Goal: Obtain resource: Obtain resource

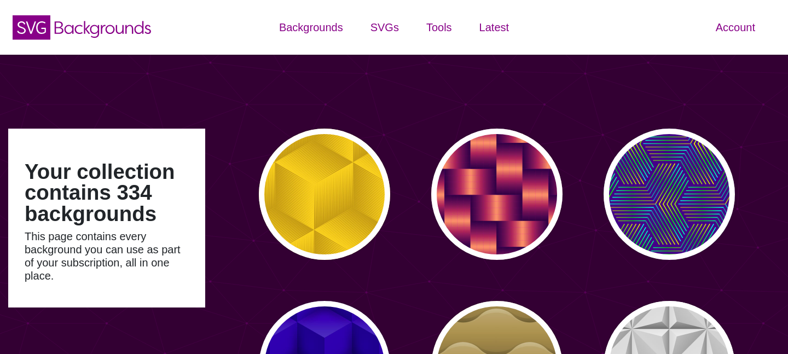
type input "#450057"
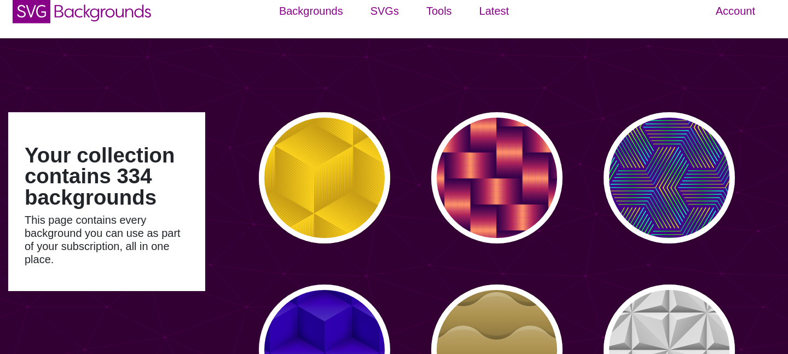
scroll to position [20, 0]
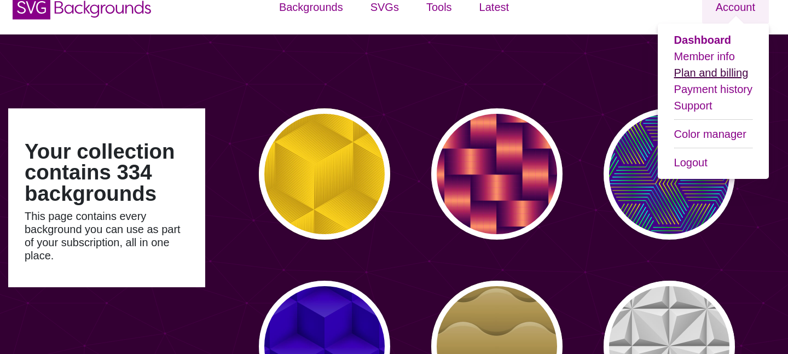
click at [706, 73] on link "Plan and billing" at bounding box center [711, 73] width 74 height 12
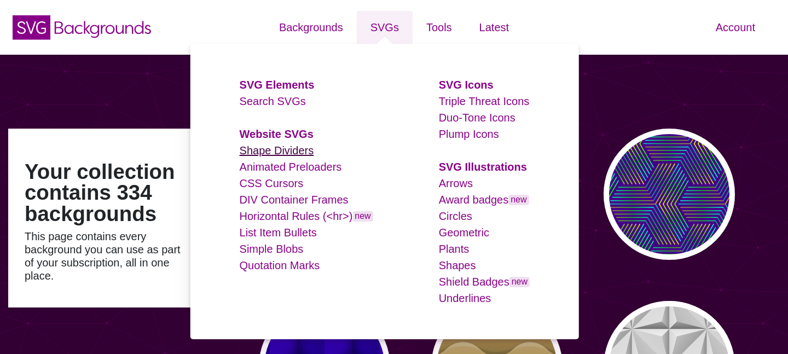
click at [291, 155] on link "Shape Dividers" at bounding box center [277, 150] width 74 height 12
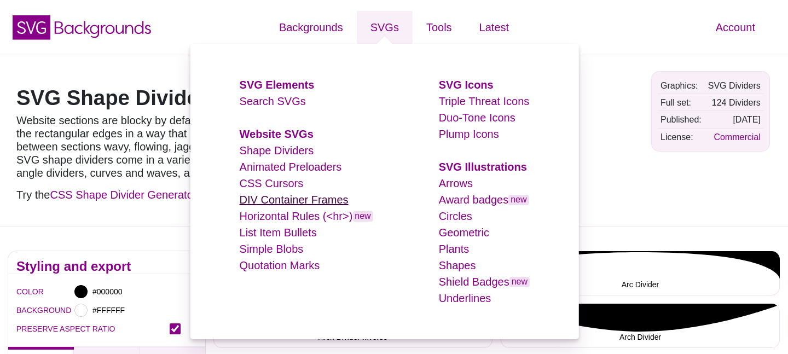
click at [278, 198] on link "DIV Container Frames" at bounding box center [294, 200] width 109 height 12
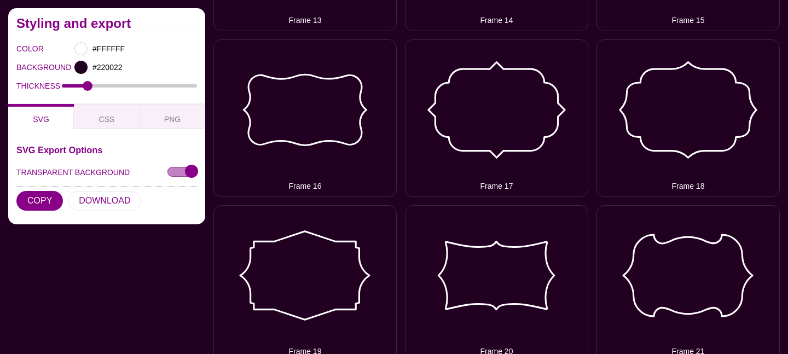
scroll to position [1001, 0]
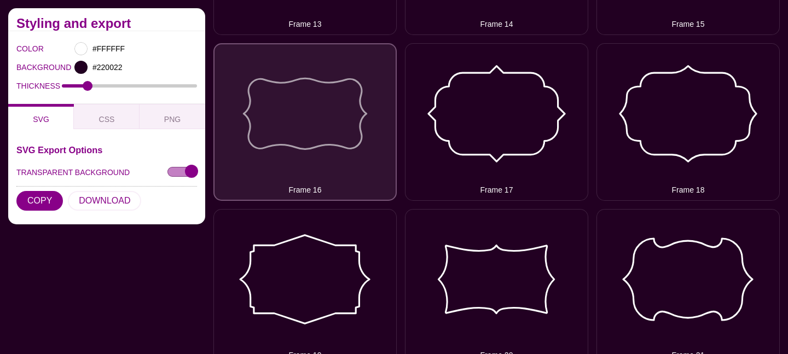
click at [265, 118] on button "Frame 16" at bounding box center [304, 122] width 183 height 158
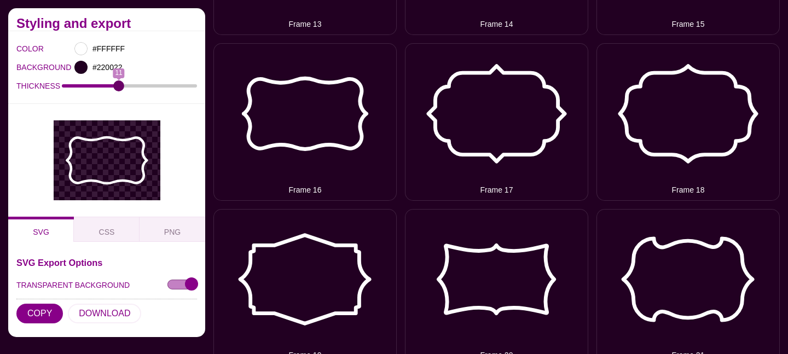
drag, startPoint x: 86, startPoint y: 83, endPoint x: 117, endPoint y: 105, distance: 37.8
type input "11"
click at [117, 88] on input "THICKNESS" at bounding box center [130, 86] width 136 height 4
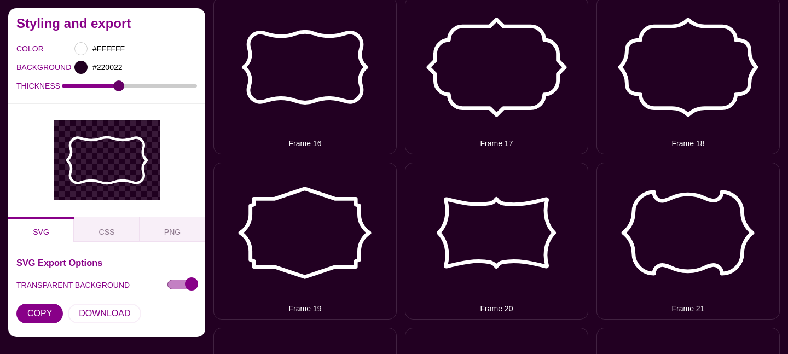
scroll to position [1059, 0]
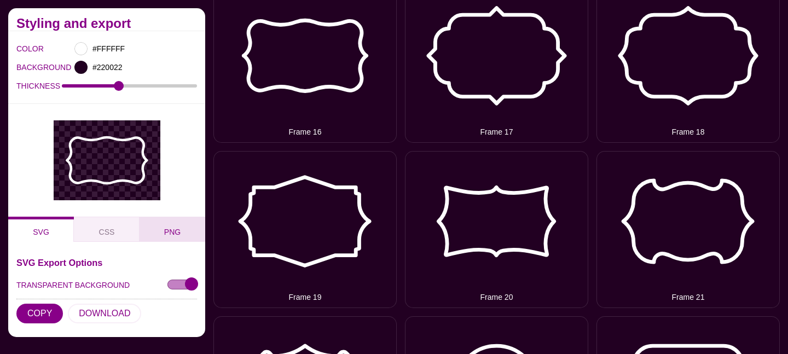
click at [178, 225] on button "PNG" at bounding box center [173, 229] width 66 height 25
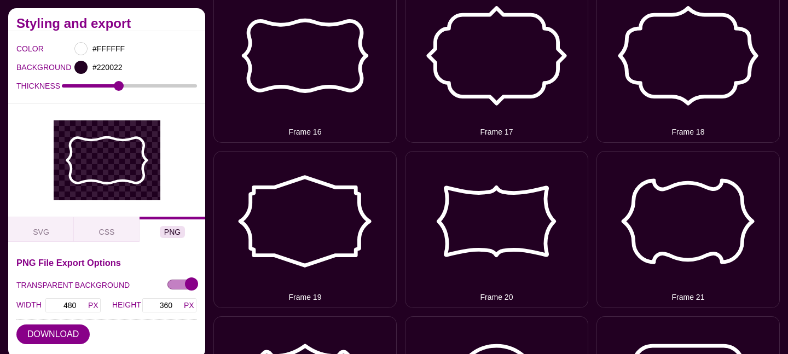
scroll to position [1124, 0]
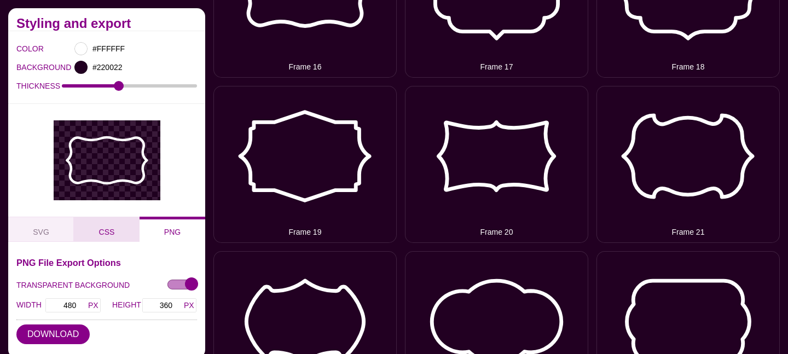
click at [90, 234] on button "CSS" at bounding box center [107, 229] width 66 height 25
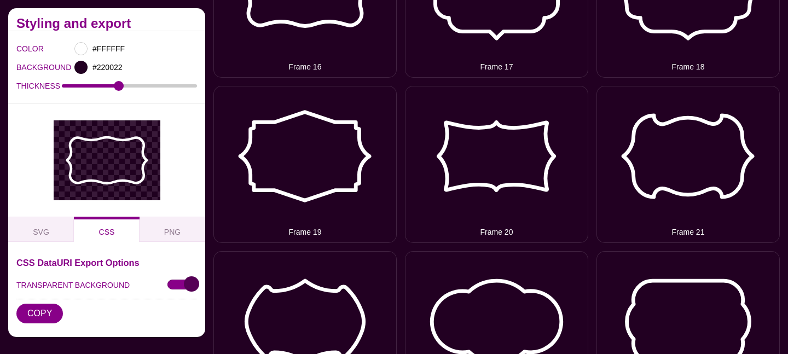
click at [183, 282] on input "TRANSPARENT BACKGROUND" at bounding box center [182, 284] width 30 height 11
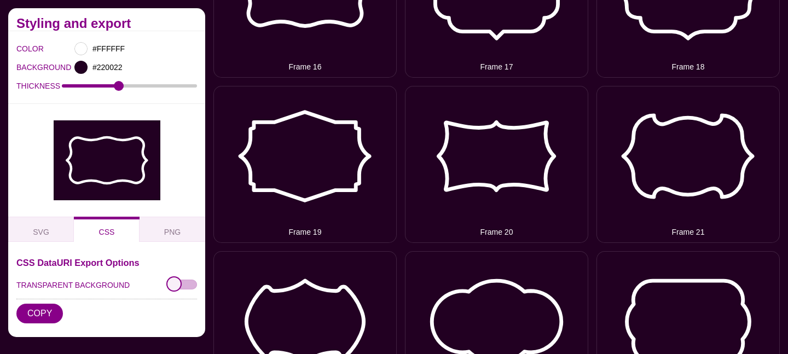
click at [183, 282] on input "TRANSPARENT BACKGROUND" at bounding box center [182, 284] width 30 height 11
checkbox input "true"
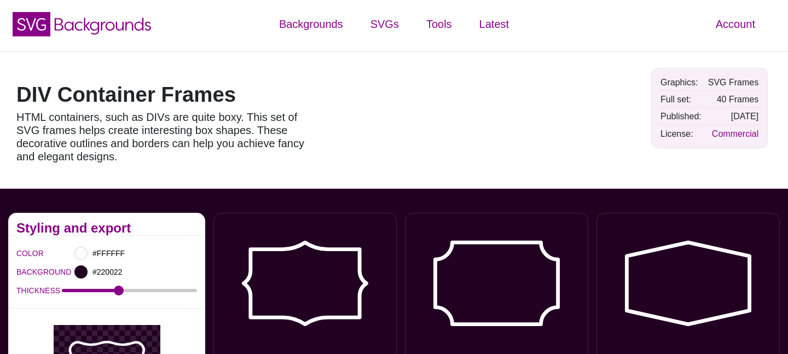
scroll to position [0, 0]
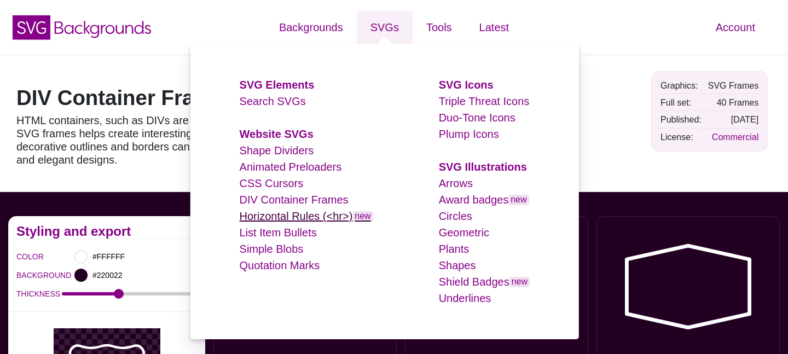
click at [297, 219] on link "Horizontal Rules (<hr>) new" at bounding box center [307, 216] width 134 height 12
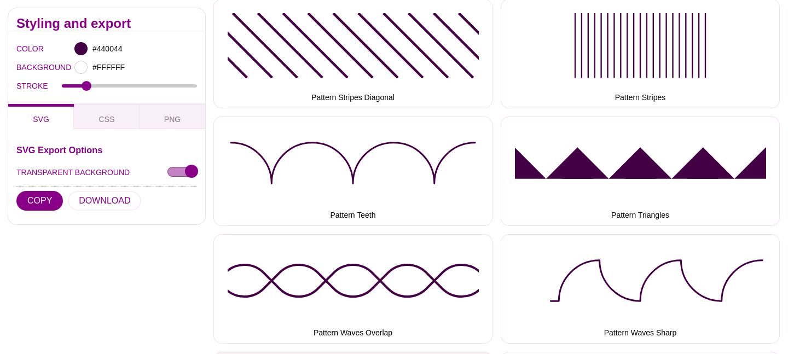
scroll to position [3074, 0]
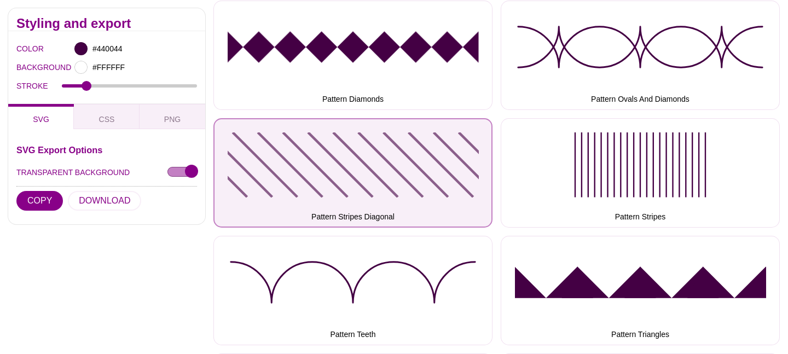
click at [358, 170] on button "Pattern Stripes Diagonal" at bounding box center [352, 172] width 279 height 109
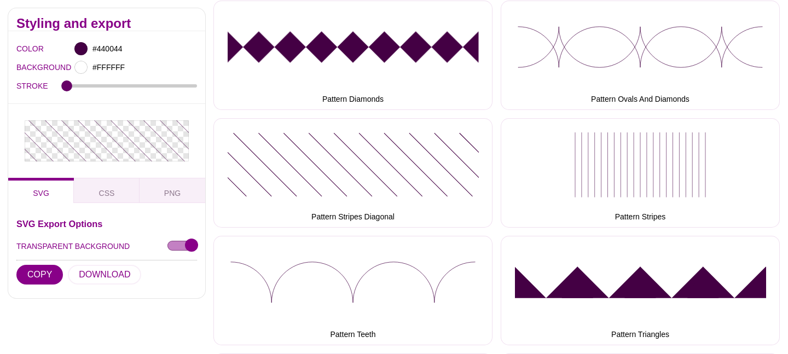
drag, startPoint x: 85, startPoint y: 82, endPoint x: 63, endPoint y: 84, distance: 21.5
type input "0.5"
click at [63, 84] on input "STROKE" at bounding box center [130, 86] width 136 height 4
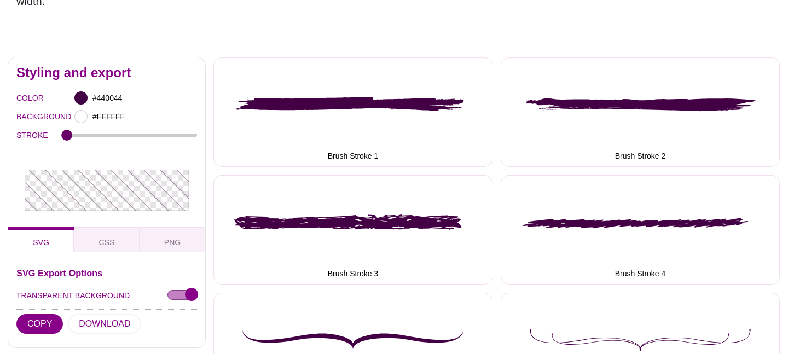
scroll to position [0, 0]
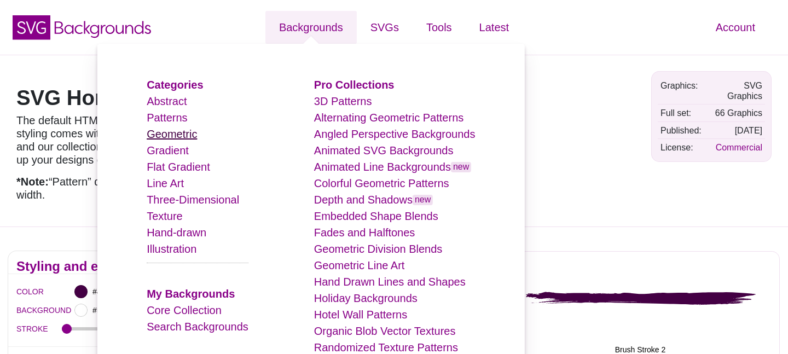
click at [192, 137] on link "Geometric" at bounding box center [172, 134] width 50 height 12
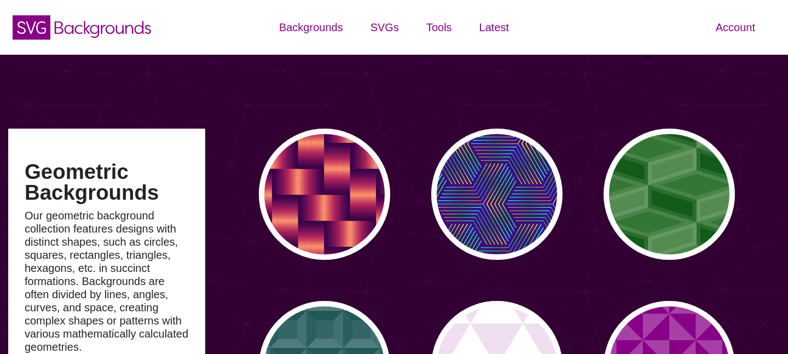
type input "#450057"
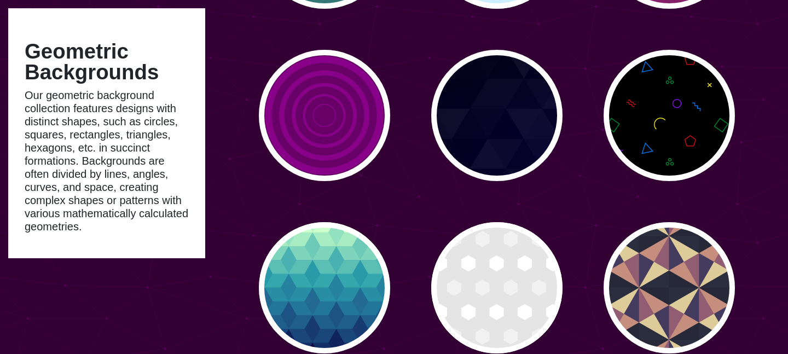
scroll to position [1980, 0]
